Goal: Transaction & Acquisition: Purchase product/service

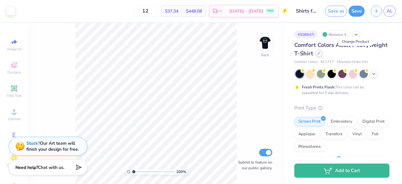
click at [321, 53] on icon at bounding box center [319, 53] width 3 height 3
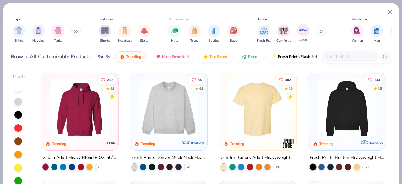
click at [297, 34] on div "Gildan" at bounding box center [303, 33] width 13 height 19
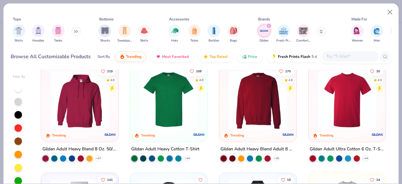
scroll to position [9, 0]
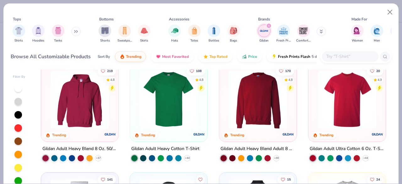
click at [175, 120] on img at bounding box center [168, 99] width 65 height 58
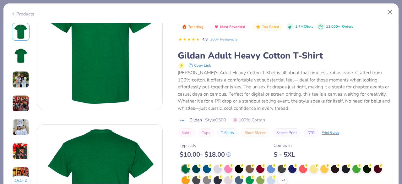
scroll to position [40, 0]
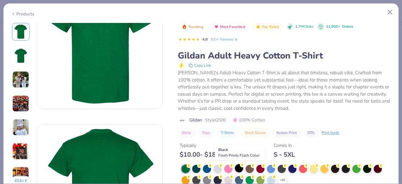
click at [239, 166] on div at bounding box center [239, 168] width 8 height 8
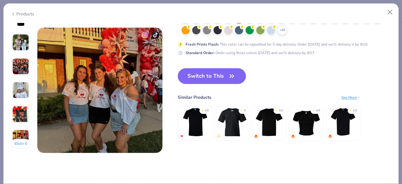
scroll to position [841, 0]
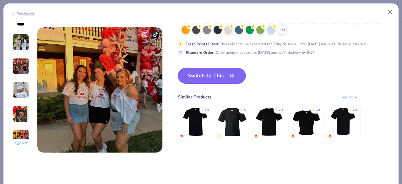
click at [231, 73] on icon "button" at bounding box center [232, 75] width 9 height 9
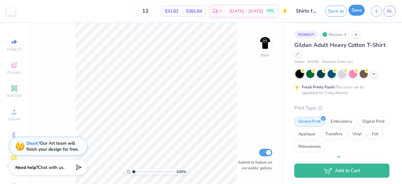
click at [356, 13] on button "Save" at bounding box center [357, 10] width 16 height 11
click at [389, 28] on div "Design Saved" at bounding box center [341, 38] width 109 height 21
click at [388, 14] on span "AL" at bounding box center [390, 11] width 6 height 7
click at [387, 15] on link "AL" at bounding box center [390, 11] width 12 height 11
click at [385, 13] on link "AL" at bounding box center [390, 11] width 12 height 11
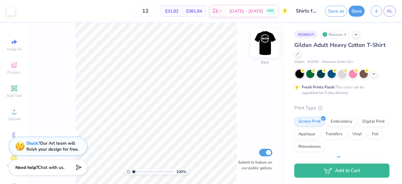
click at [269, 39] on img at bounding box center [265, 42] width 25 height 25
click at [269, 39] on img at bounding box center [265, 42] width 13 height 13
click at [158, 10] on input "12" at bounding box center [145, 10] width 25 height 11
type input "1"
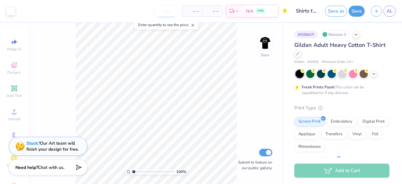
type input "5"
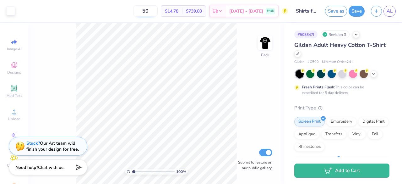
click at [158, 12] on input "50" at bounding box center [145, 10] width 25 height 11
type input "5"
type input "20"
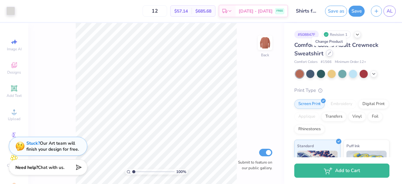
click at [330, 54] on icon at bounding box center [329, 53] width 3 height 3
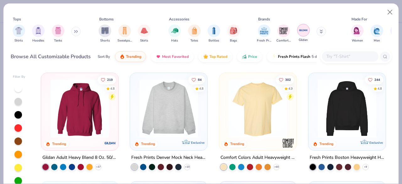
click at [299, 32] on img "filter for Gildan" at bounding box center [303, 29] width 9 height 9
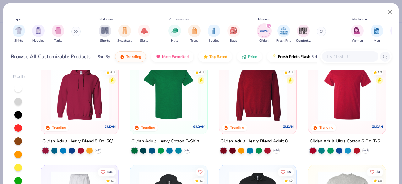
scroll to position [0, 0]
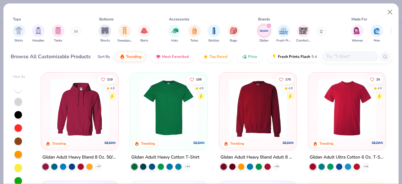
click at [242, 100] on img at bounding box center [258, 108] width 65 height 58
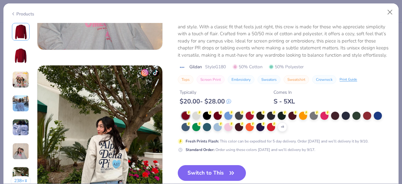
scroll to position [785, 0]
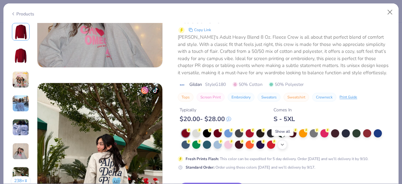
click at [283, 144] on polyline at bounding box center [282, 144] width 3 height 1
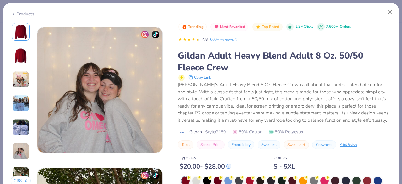
scroll to position [687, 0]
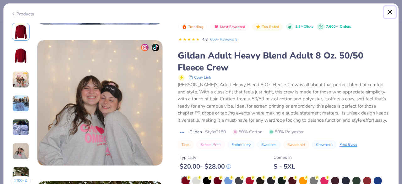
click at [394, 11] on button "Close" at bounding box center [391, 12] width 12 height 12
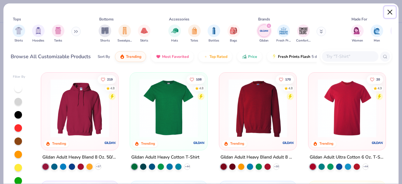
click at [394, 11] on button "Close" at bounding box center [391, 12] width 12 height 12
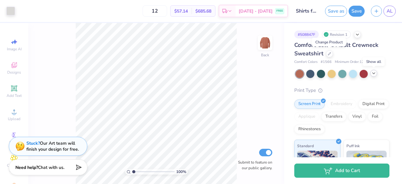
click at [375, 72] on icon at bounding box center [374, 73] width 5 height 5
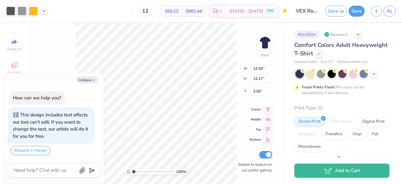
type textarea "x"
type input "2.97"
type input "2.89"
type input "12.27"
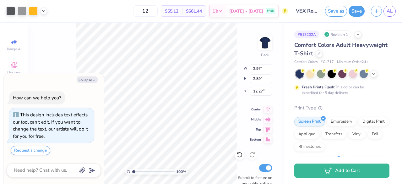
type textarea "x"
type input "3.53"
type textarea "x"
type input "3.00"
type textarea "x"
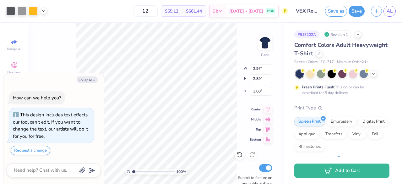
type input "8.56"
type input "8.33"
click at [156, 13] on input "12" at bounding box center [145, 10] width 25 height 11
type input "13"
type textarea "x"
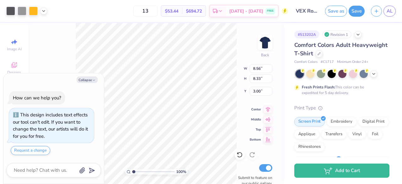
type input "10.82"
type input "10.53"
click at [20, 10] on div at bounding box center [22, 10] width 9 height 9
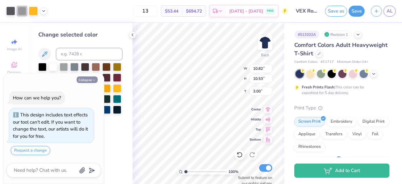
click at [87, 77] on button "Collapse" at bounding box center [87, 79] width 21 height 7
type textarea "x"
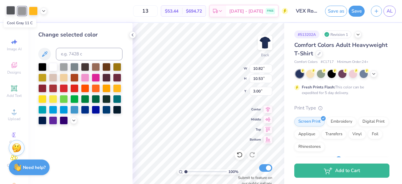
click at [11, 9] on div at bounding box center [10, 10] width 9 height 9
click at [22, 11] on div at bounding box center [22, 10] width 9 height 9
click at [22, 11] on div at bounding box center [22, 11] width 9 height 9
click at [71, 53] on input at bounding box center [89, 54] width 67 height 13
type input "1"
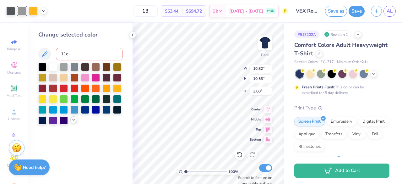
type input "11c"
click at [72, 120] on icon at bounding box center [73, 119] width 5 height 5
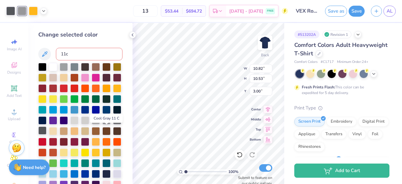
click at [47, 130] on div at bounding box center [42, 130] width 8 height 8
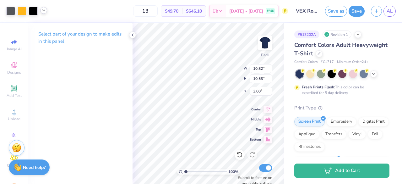
click at [42, 10] on icon at bounding box center [43, 10] width 5 height 5
click at [83, 14] on div "13 $49.70 Per Item $646.10 Total Est. Delivery Sep 15 - 18 FREE" at bounding box center [169, 11] width 238 height 22
click at [323, 54] on div at bounding box center [319, 53] width 7 height 7
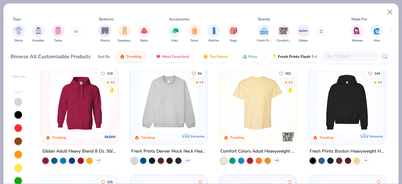
scroll to position [1, 0]
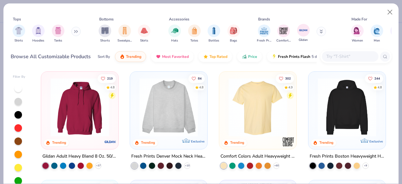
click at [302, 37] on div "Gildan" at bounding box center [303, 33] width 13 height 19
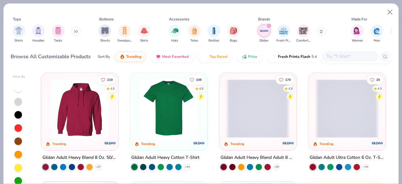
click at [170, 106] on img at bounding box center [168, 108] width 65 height 58
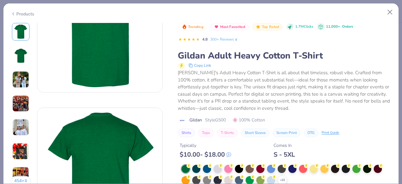
scroll to position [58, 0]
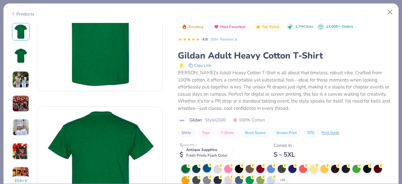
click at [206, 167] on div at bounding box center [207, 168] width 8 height 8
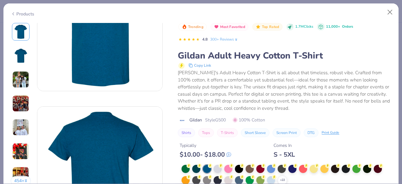
scroll to position [75, 0]
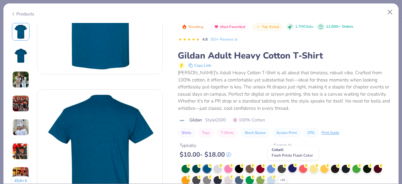
click at [291, 168] on div at bounding box center [293, 168] width 8 height 8
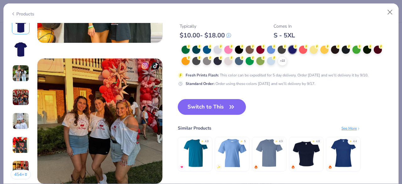
scroll to position [809, 0]
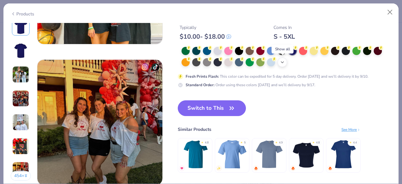
click at [281, 62] on icon at bounding box center [282, 62] width 5 height 5
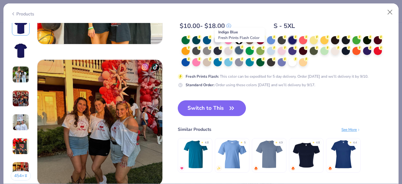
click at [238, 51] on div at bounding box center [239, 50] width 8 height 8
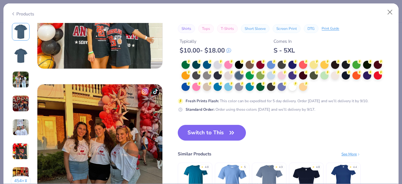
scroll to position [783, 0]
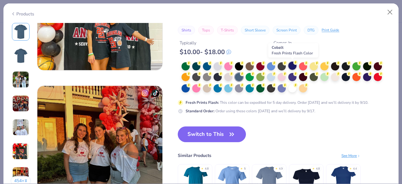
click at [291, 68] on div at bounding box center [293, 66] width 8 height 8
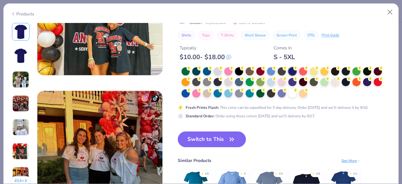
scroll to position [778, 0]
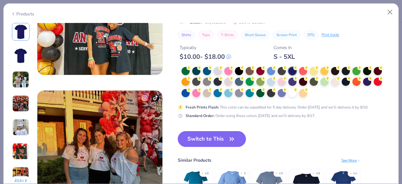
click at [230, 132] on button "Switch to This" at bounding box center [212, 139] width 68 height 16
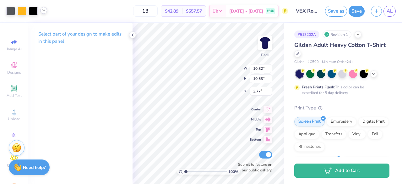
type input "3.00"
click at [34, 13] on div at bounding box center [33, 10] width 9 height 9
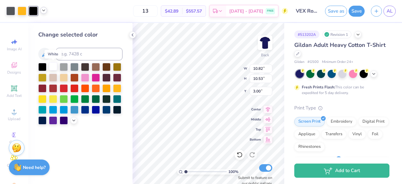
click at [52, 65] on div at bounding box center [53, 66] width 8 height 8
click at [40, 68] on div at bounding box center [42, 66] width 8 height 8
click at [240, 152] on icon at bounding box center [240, 155] width 6 height 6
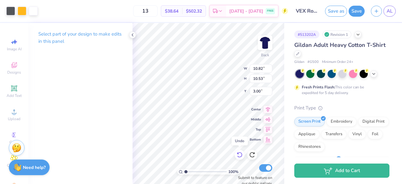
click at [240, 152] on icon at bounding box center [240, 155] width 6 height 6
type input "4.06"
type input "3.95"
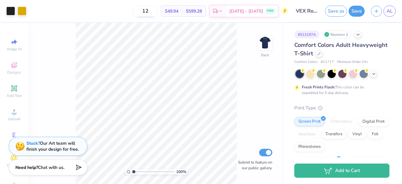
click at [158, 10] on input "12" at bounding box center [145, 10] width 25 height 11
type input "13"
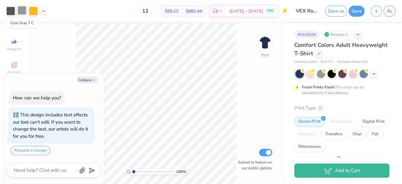
click at [20, 13] on div at bounding box center [22, 10] width 9 height 9
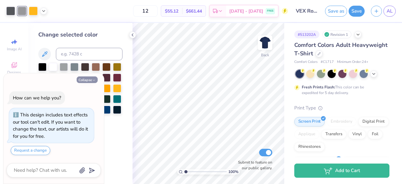
click at [88, 80] on button "Collapse" at bounding box center [87, 79] width 21 height 7
type textarea "x"
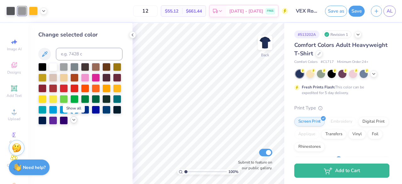
click at [73, 119] on icon at bounding box center [73, 119] width 5 height 5
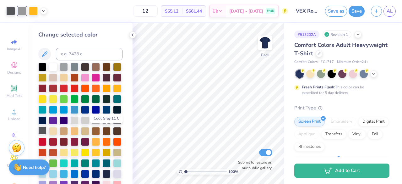
click at [47, 129] on div at bounding box center [42, 130] width 8 height 8
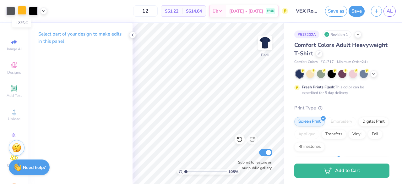
click at [20, 12] on div at bounding box center [22, 10] width 9 height 9
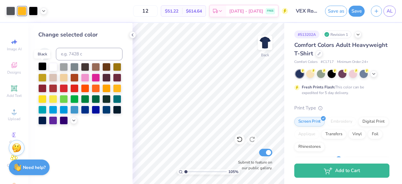
click at [43, 64] on div at bounding box center [42, 66] width 8 height 8
type input "1.05005963209762"
click at [158, 13] on input "12" at bounding box center [145, 10] width 25 height 11
type input "13"
click at [179, 10] on span "$45.45" at bounding box center [172, 11] width 14 height 7
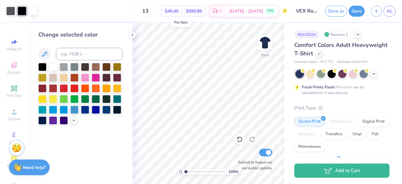
click at [179, 11] on span "$45.45" at bounding box center [172, 11] width 14 height 7
click at [238, 138] on icon at bounding box center [239, 140] width 5 height 6
click at [243, 136] on div at bounding box center [240, 139] width 10 height 10
type input "1.05005963209762"
